Goal: Check status

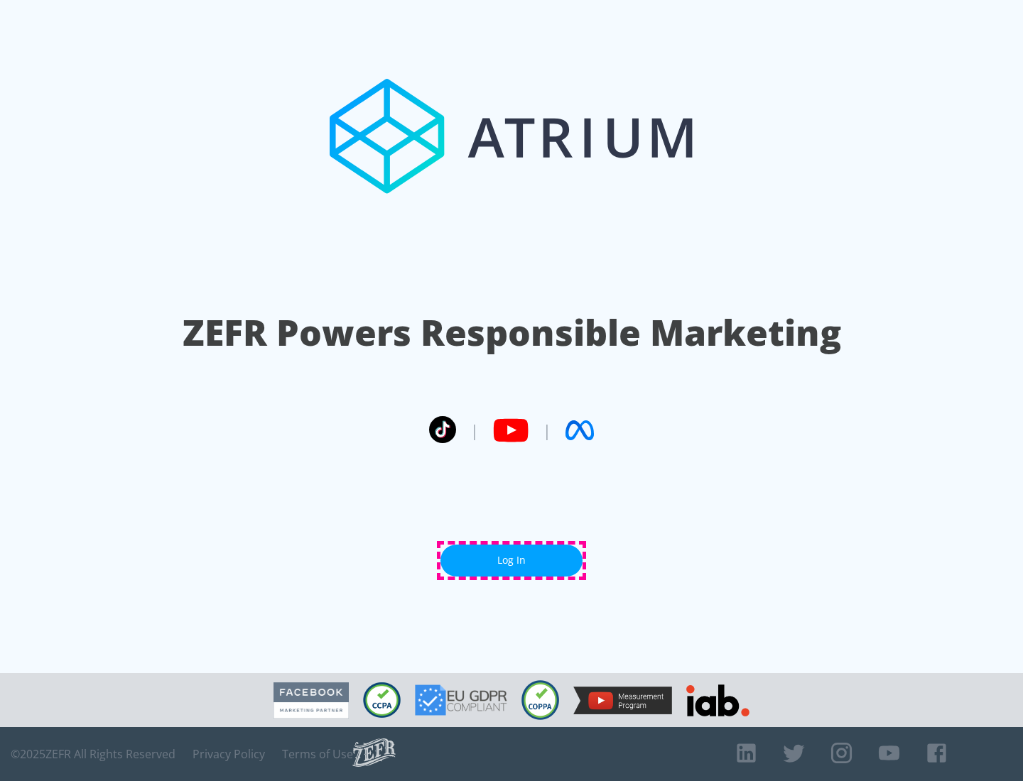
click at [511, 560] on link "Log In" at bounding box center [511, 561] width 142 height 32
